Goal: Transaction & Acquisition: Book appointment/travel/reservation

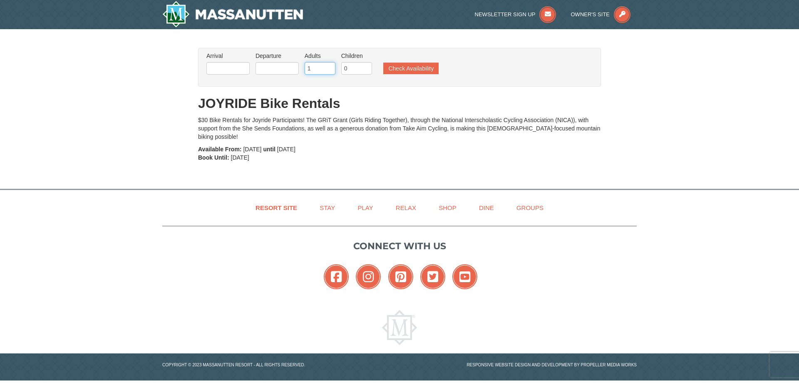
type input "1"
click at [332, 69] on input "1" at bounding box center [320, 68] width 31 height 12
click at [390, 69] on button "Check Availability" at bounding box center [410, 68] width 55 height 12
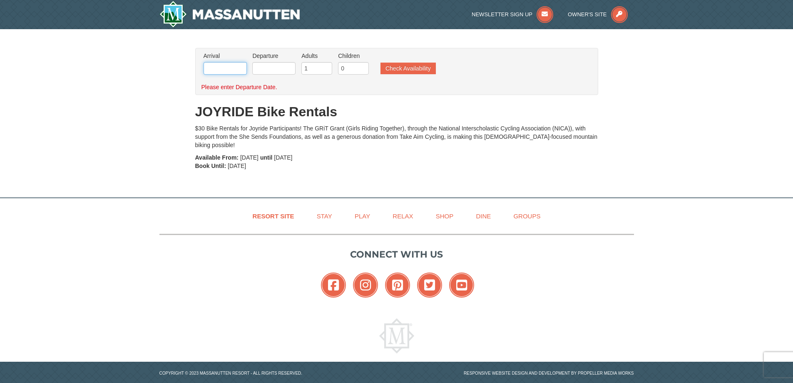
click at [244, 71] on input "text" at bounding box center [225, 68] width 43 height 12
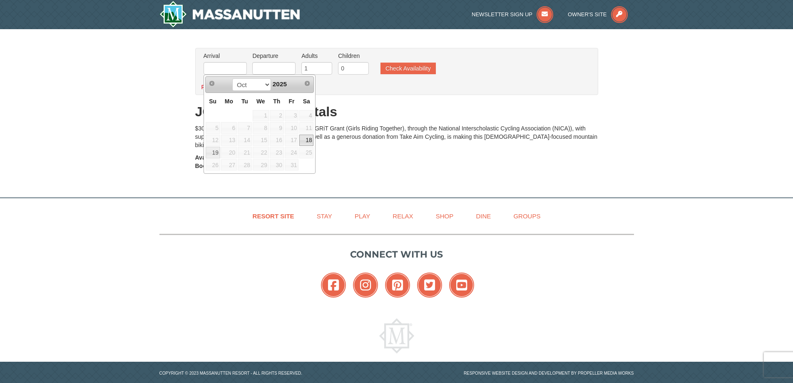
click at [306, 139] on link "18" at bounding box center [306, 140] width 14 height 12
type input "[DATE]"
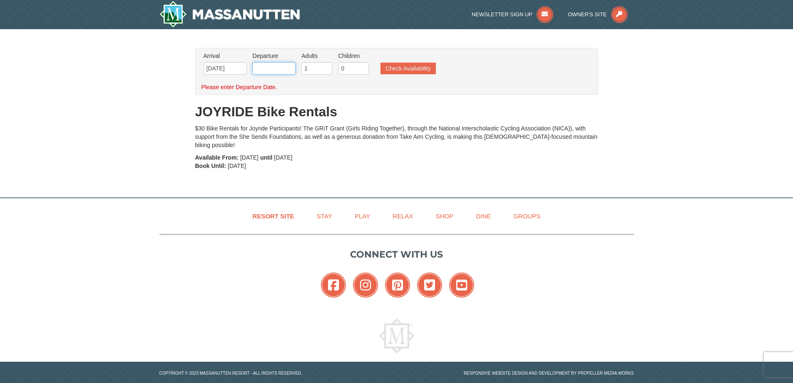
click at [269, 63] on input "text" at bounding box center [273, 68] width 43 height 12
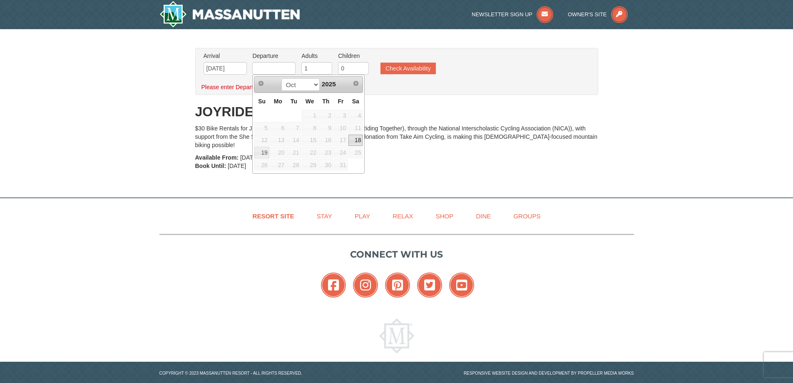
click at [354, 137] on link "18" at bounding box center [356, 140] width 14 height 12
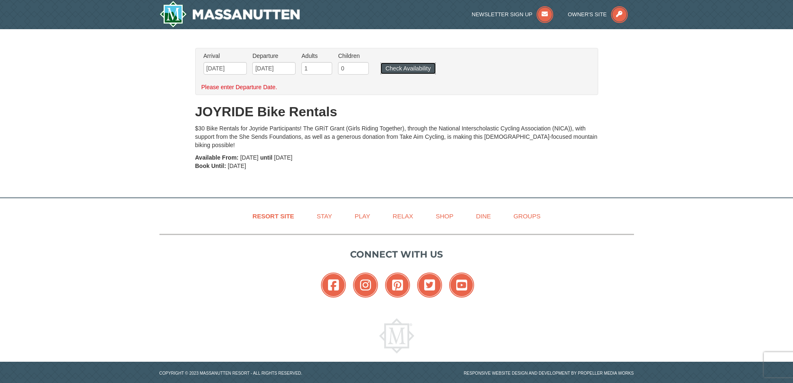
click at [393, 67] on button "Check Availability" at bounding box center [408, 68] width 55 height 12
click at [266, 70] on input "[DATE]" at bounding box center [273, 68] width 43 height 12
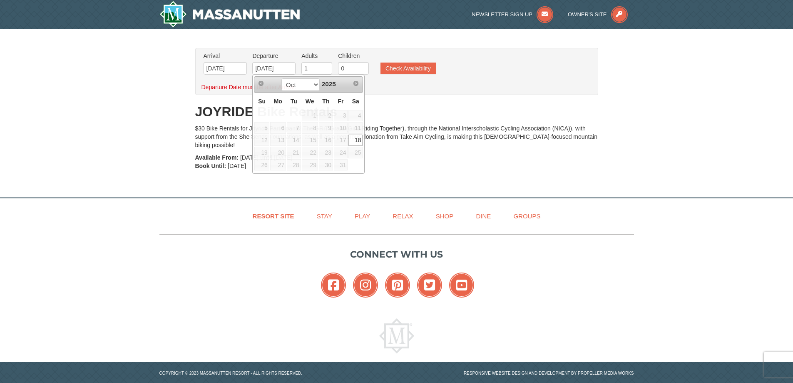
click at [425, 157] on div "From: To: Adults: 2 Children: 0 Change Arrival Please format dates MM/DD/YYYY P…" at bounding box center [396, 109] width 403 height 122
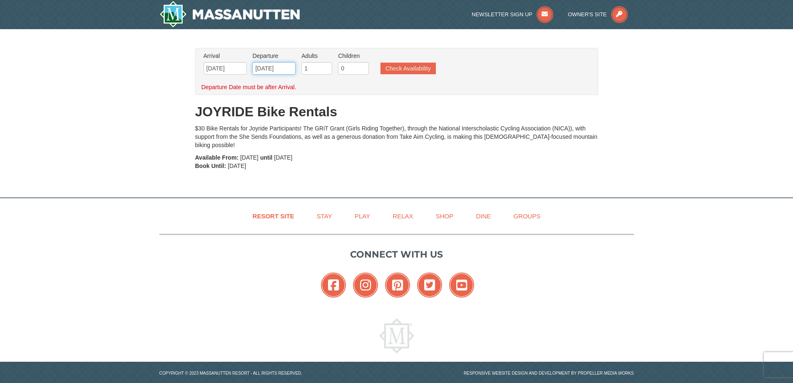
click at [284, 68] on input "[DATE]" at bounding box center [273, 68] width 43 height 12
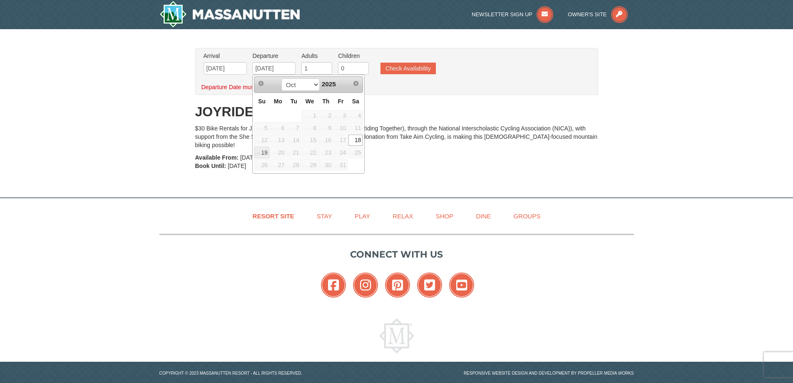
click at [266, 145] on span "12" at bounding box center [261, 140] width 15 height 12
click at [265, 148] on link "19" at bounding box center [261, 153] width 15 height 12
type input "[DATE]"
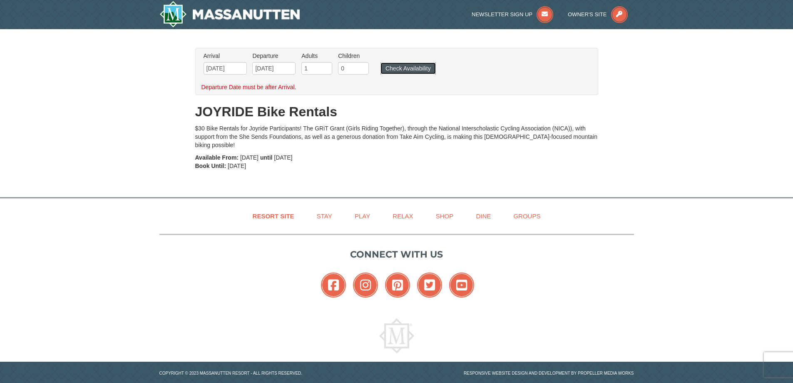
click at [404, 68] on button "Check Availability" at bounding box center [408, 68] width 55 height 12
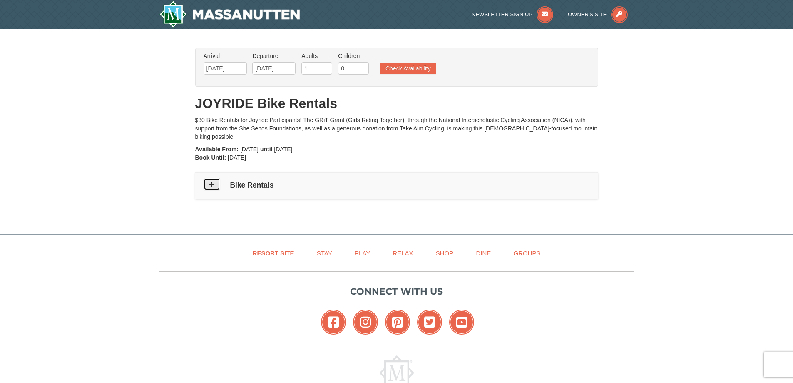
click at [214, 181] on icon at bounding box center [212, 184] width 6 height 6
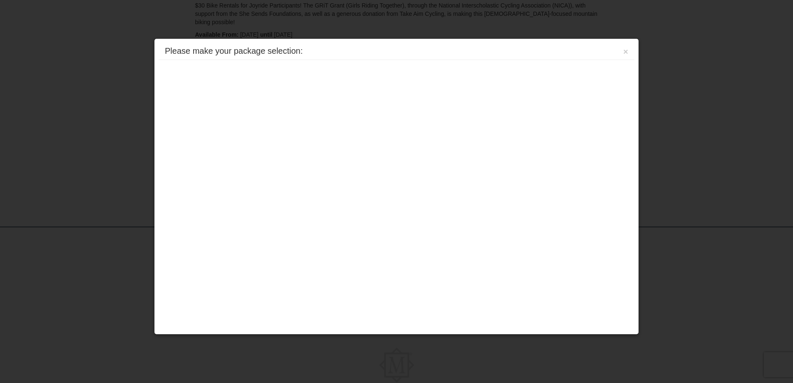
scroll to position [149, 0]
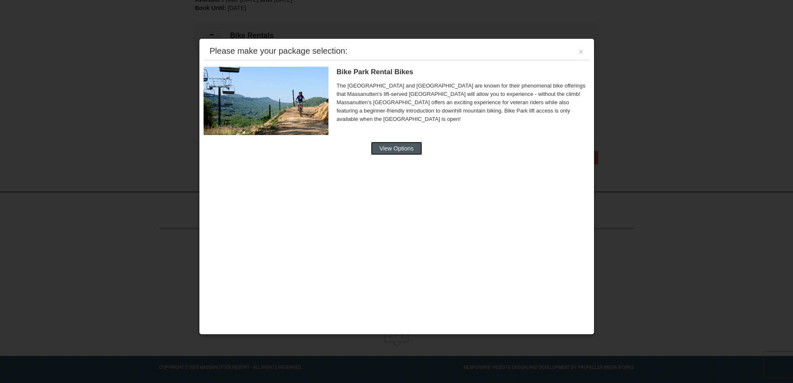
click at [406, 149] on button "View Options" at bounding box center [396, 148] width 51 height 13
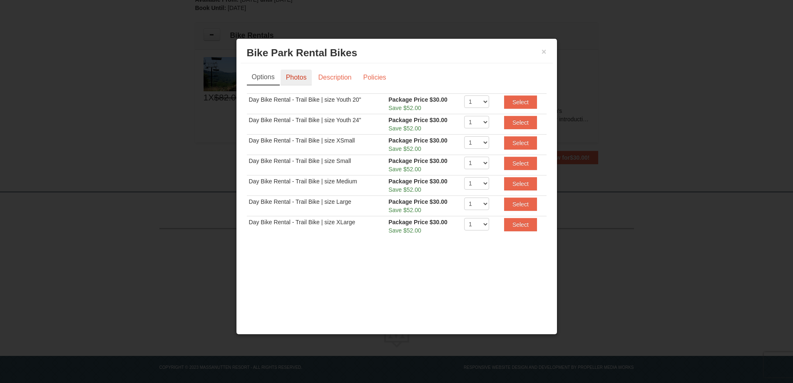
click at [302, 76] on link "Photos" at bounding box center [297, 78] width 32 height 16
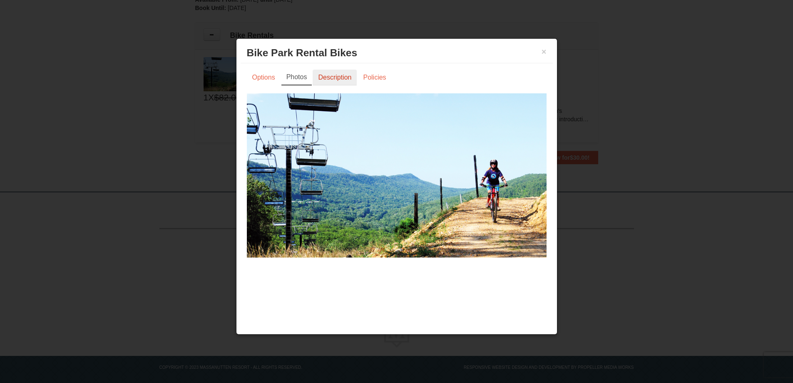
click at [328, 77] on link "Description" at bounding box center [335, 78] width 44 height 16
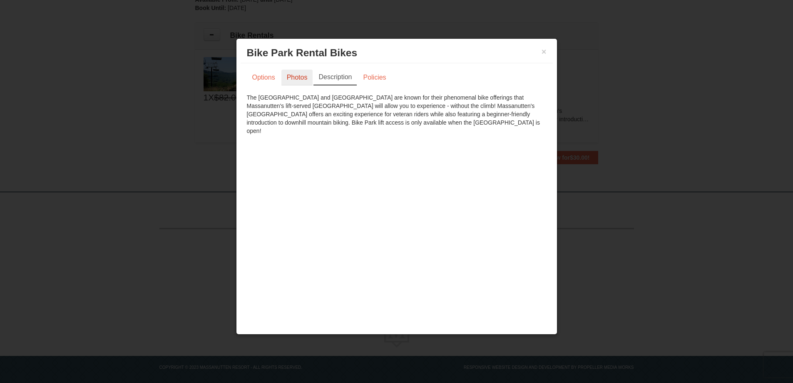
click at [303, 75] on link "Photos" at bounding box center [297, 78] width 32 height 16
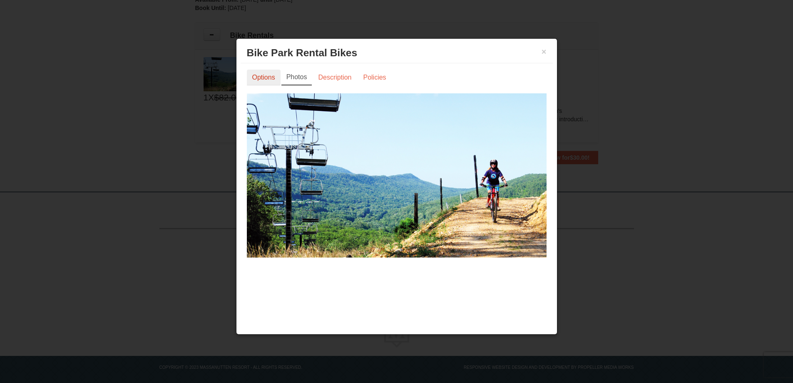
click at [279, 79] on link "Options" at bounding box center [264, 78] width 34 height 16
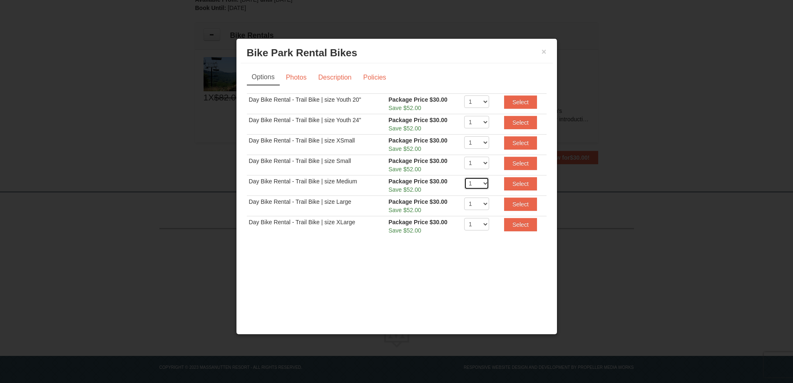
click at [482, 187] on select "1 2 3 4 5 6 7 8 9 10 11 12 13 14 15 16 17 18 19 20" at bounding box center [476, 183] width 25 height 12
click at [464, 177] on select "1 2 3 4 5 6 7 8 9 10 11 12 13 14 15 16 17 18 19 20" at bounding box center [476, 183] width 25 height 12
click at [518, 183] on button "Select" at bounding box center [520, 183] width 33 height 13
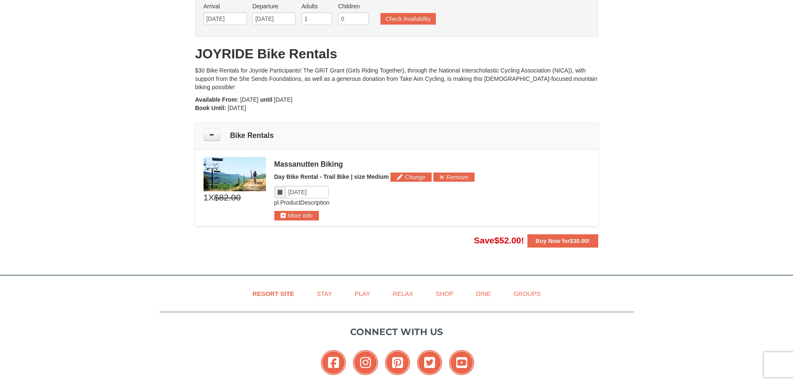
scroll to position [8, 0]
